Goal: Transaction & Acquisition: Purchase product/service

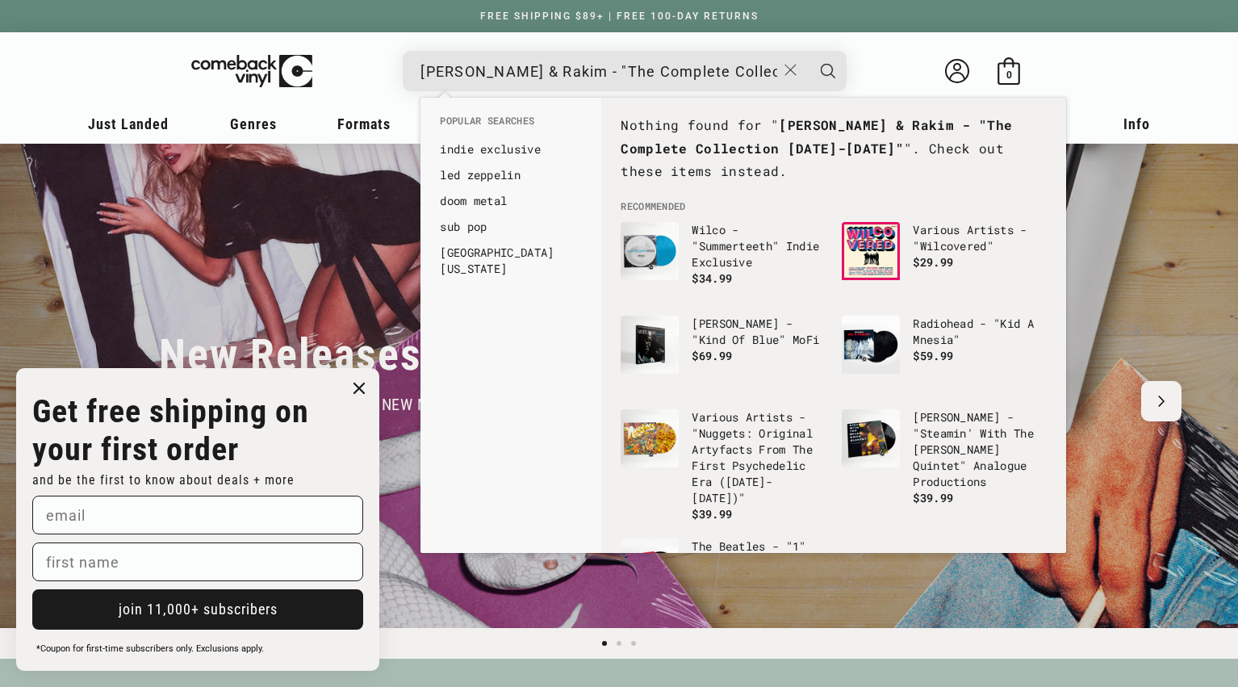
click at [792, 73] on icon "Close" at bounding box center [790, 70] width 12 height 12
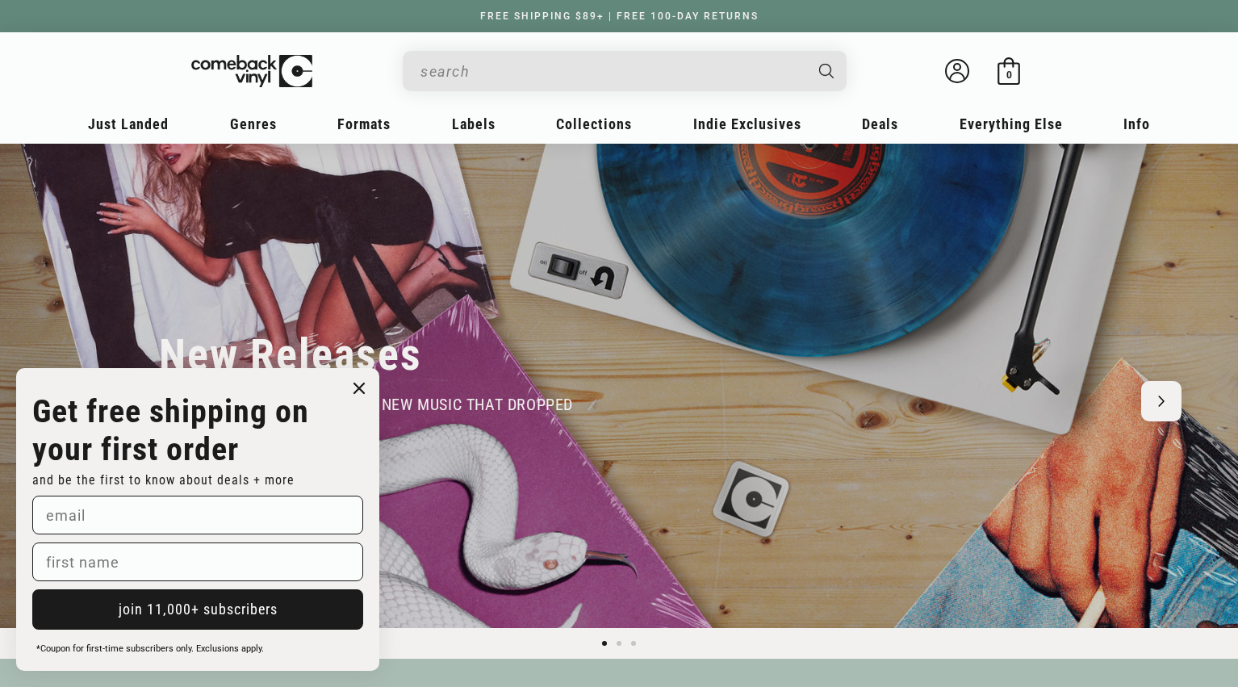
click at [655, 72] on input "When autocomplete results are available use up and down arrows to review and en…" at bounding box center [611, 71] width 382 height 33
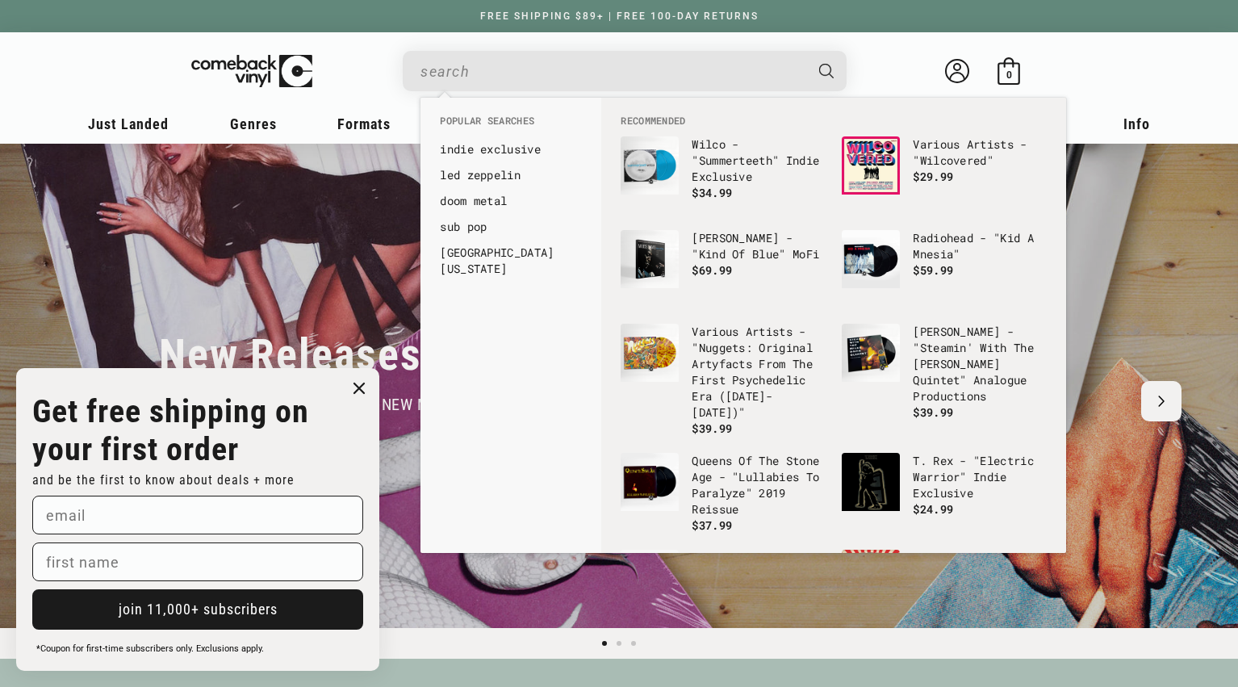
paste input "[PERSON_NAME]"
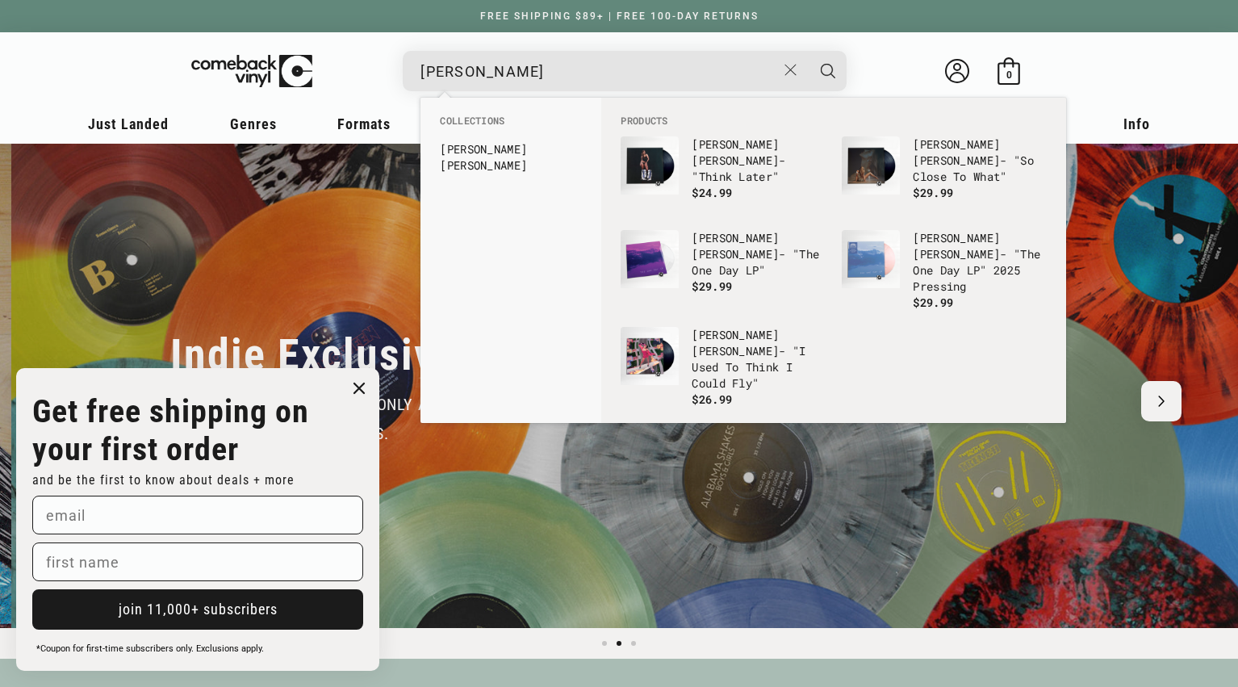
scroll to position [0, 1238]
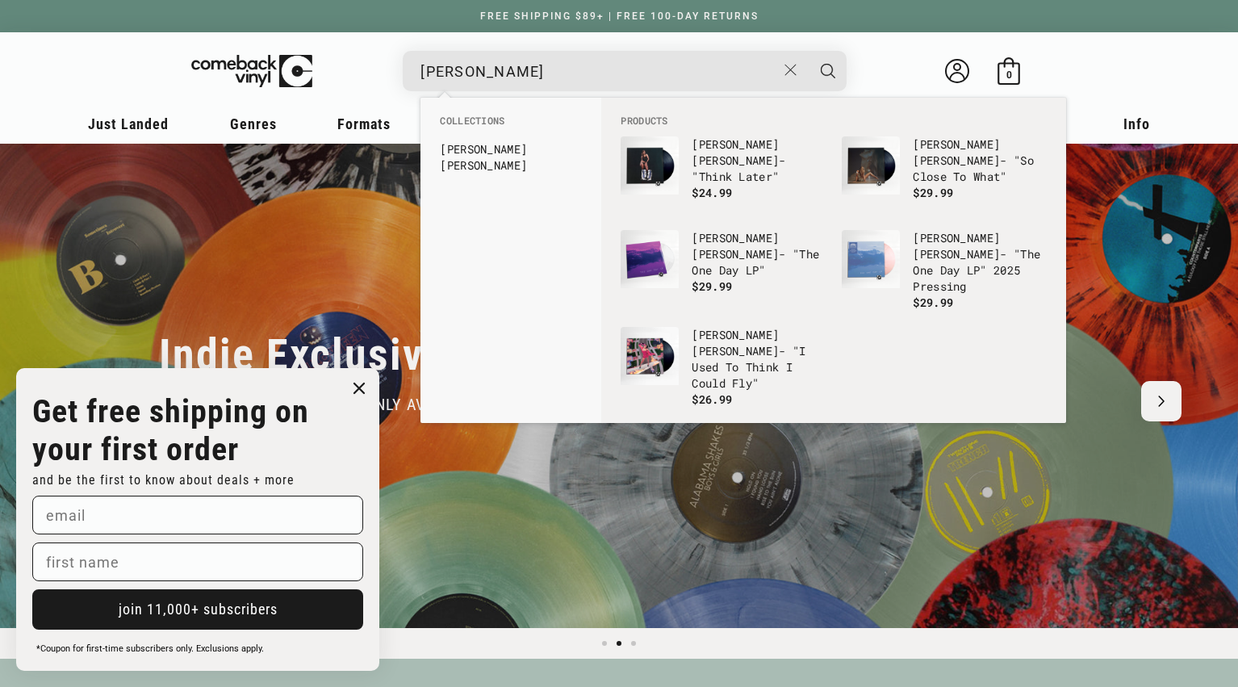
type input "[PERSON_NAME]"
click at [808, 51] on button "Search" at bounding box center [828, 71] width 40 height 40
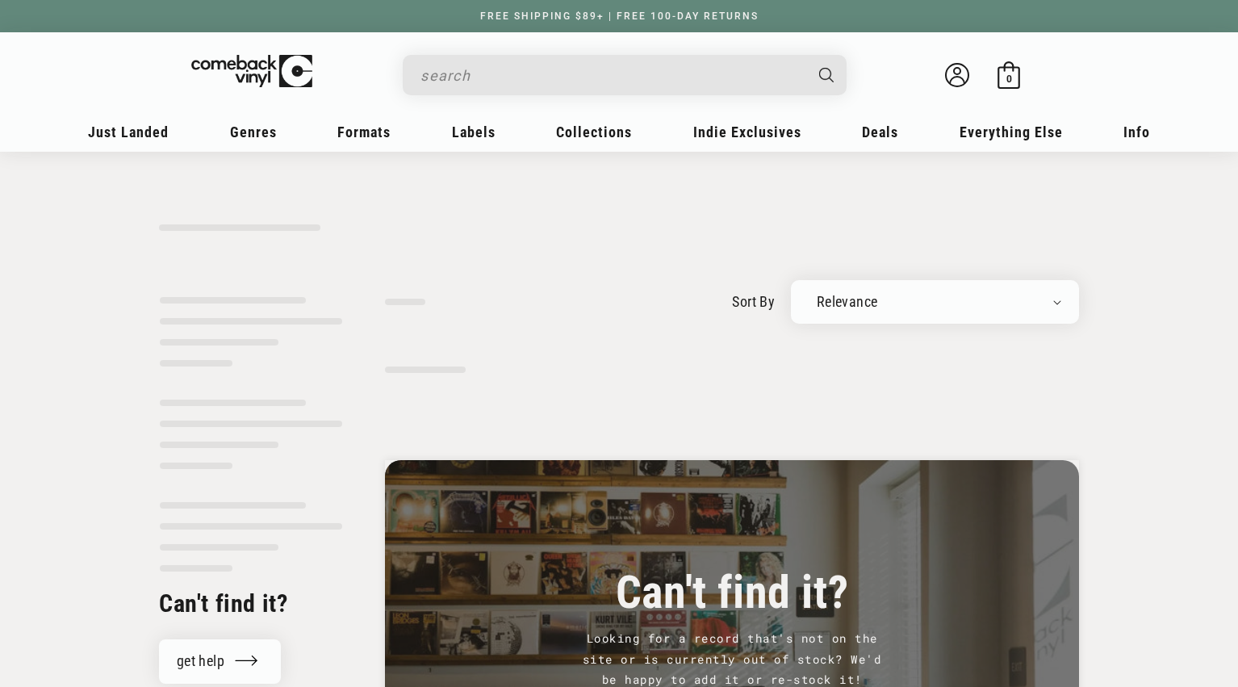
type input "[PERSON_NAME]"
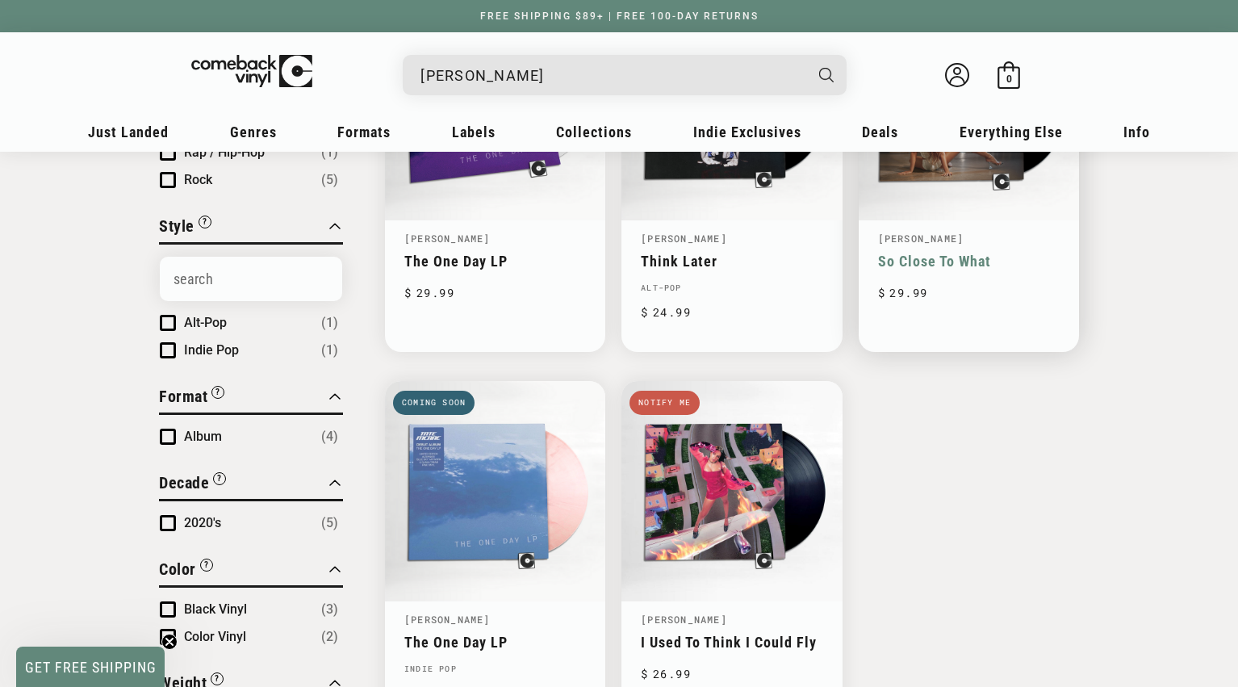
scroll to position [351, 0]
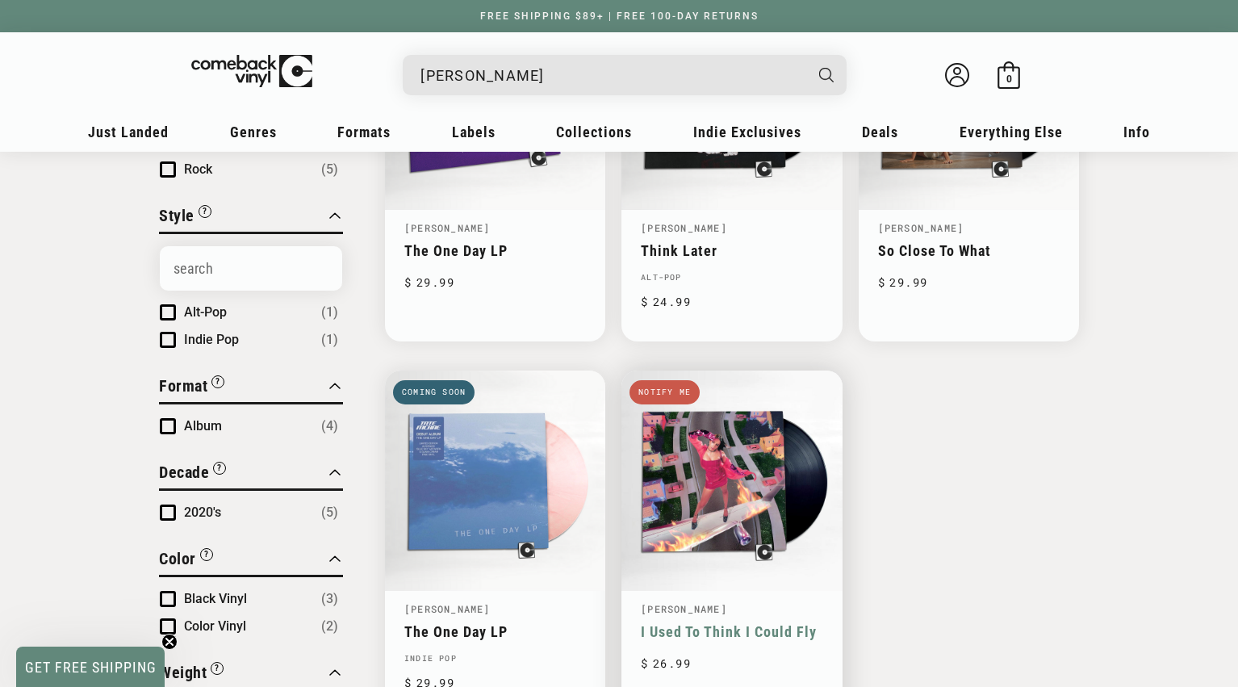
click at [763, 623] on link "I Used To Think I Could Fly" at bounding box center [732, 631] width 182 height 17
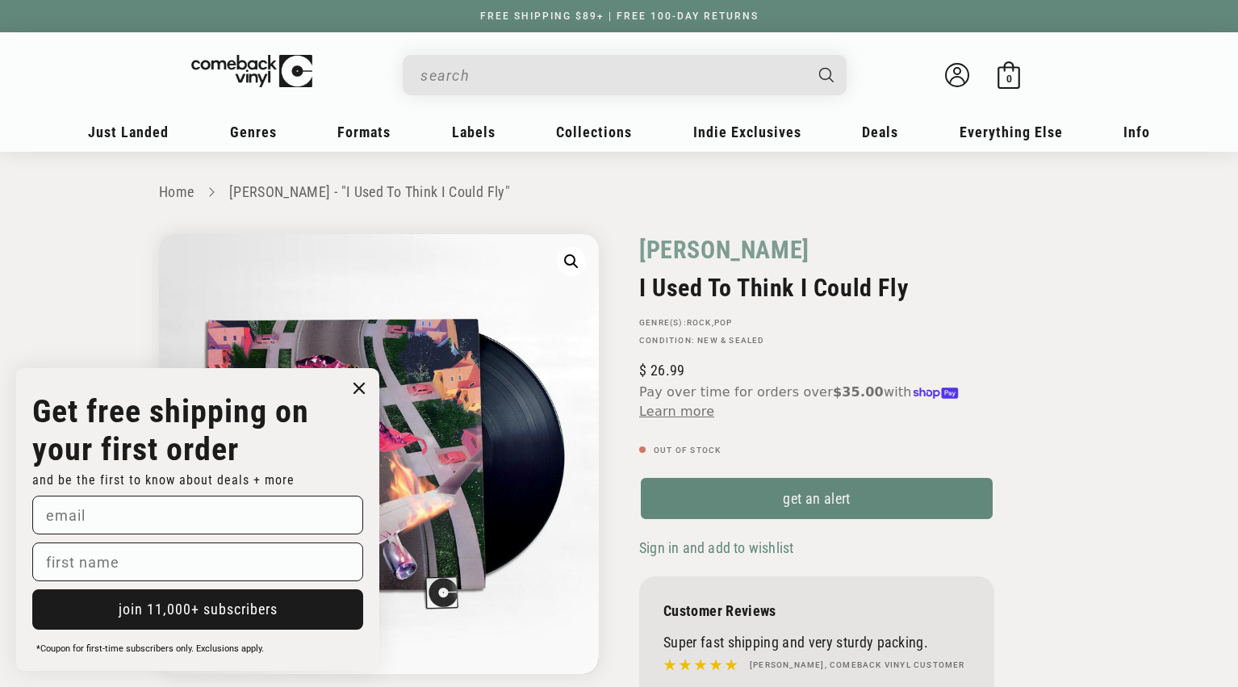
click at [89, 59] on header "My account Just Landed Just Landed New Releases Genres" at bounding box center [619, 91] width 1162 height 119
click at [357, 386] on icon "Close dialog" at bounding box center [359, 388] width 10 height 10
